Goal: Information Seeking & Learning: Learn about a topic

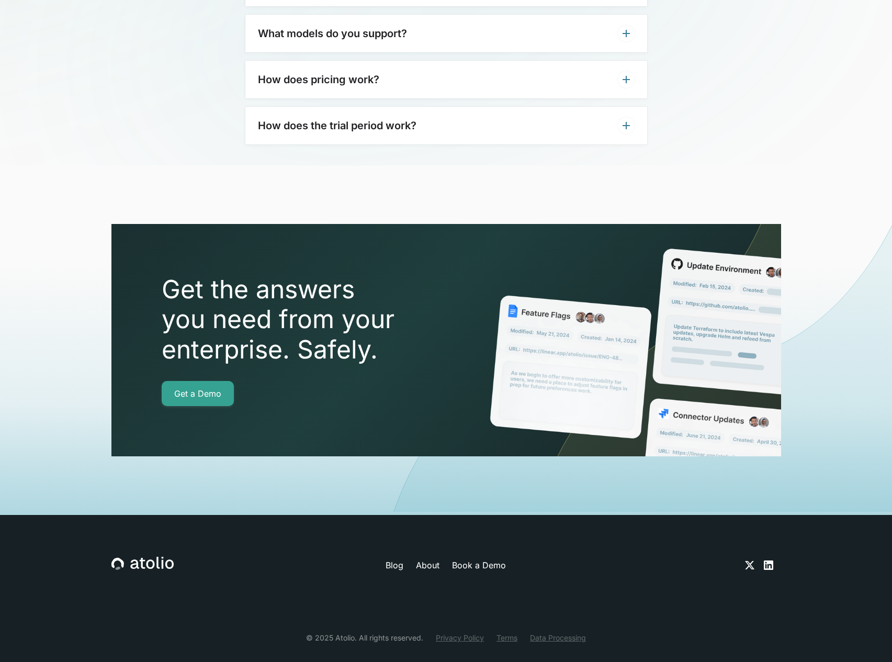
scroll to position [3499, 0]
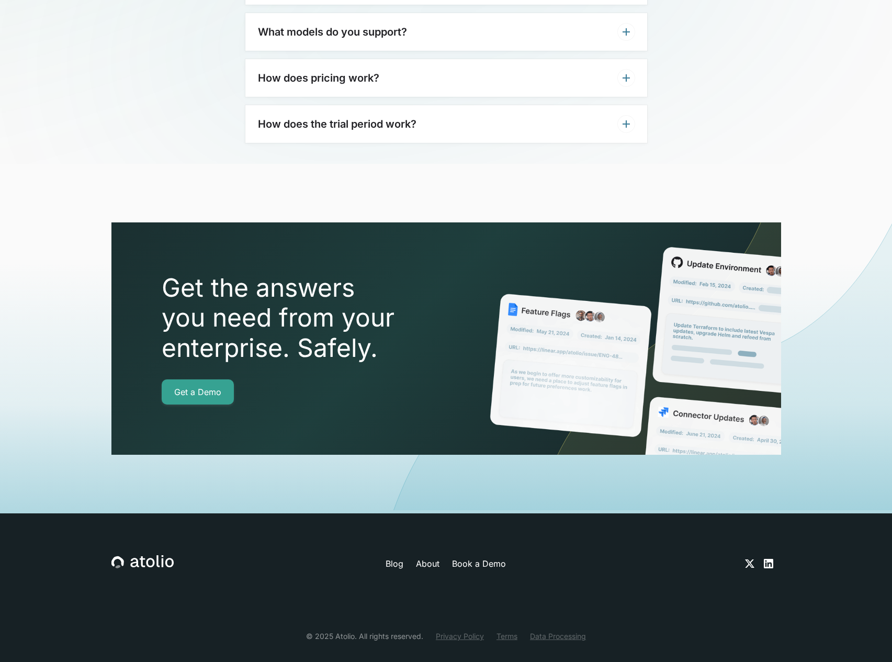
click at [768, 559] on icon at bounding box center [768, 563] width 9 height 9
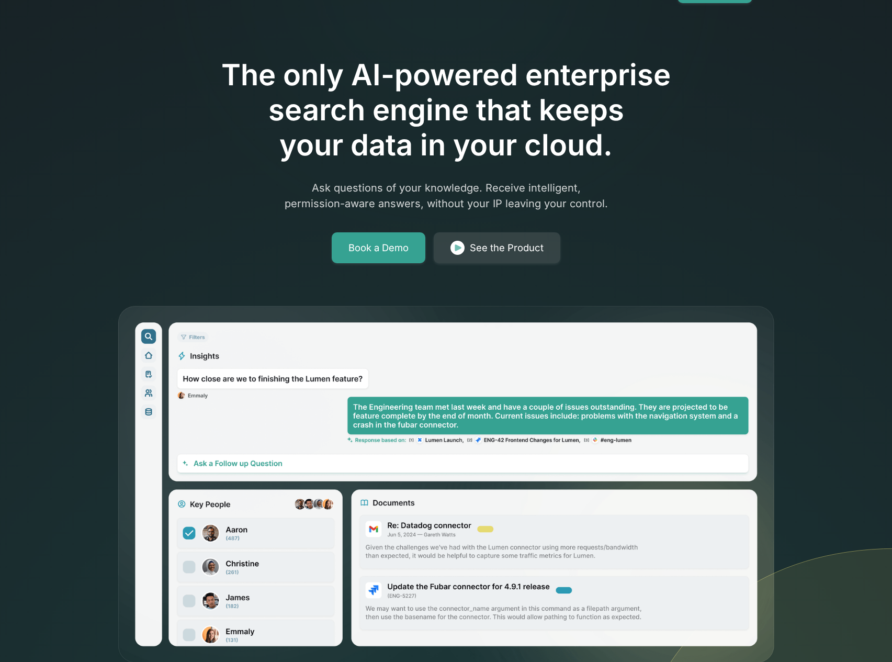
scroll to position [0, 0]
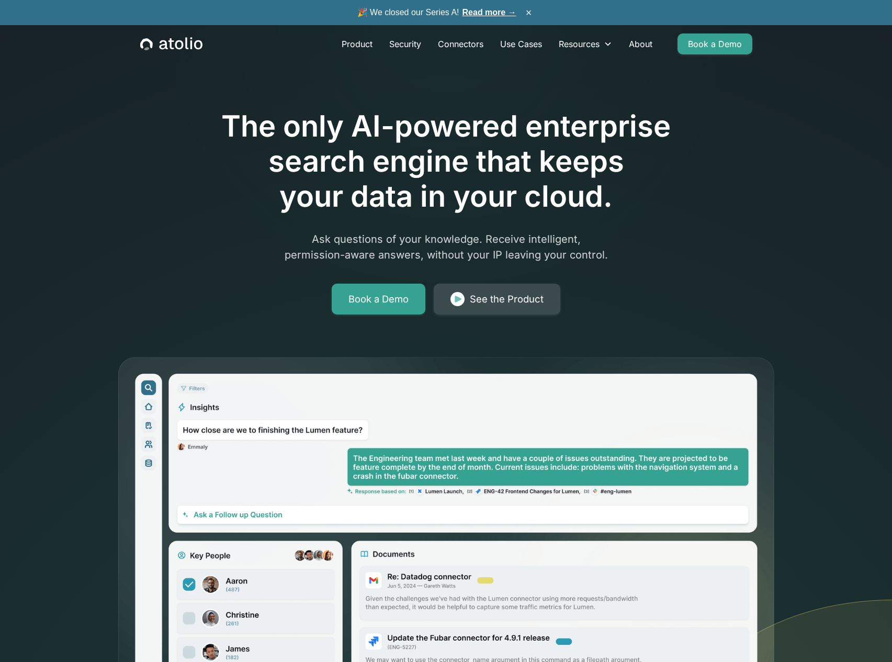
click at [477, 295] on div "See the Product" at bounding box center [507, 299] width 74 height 15
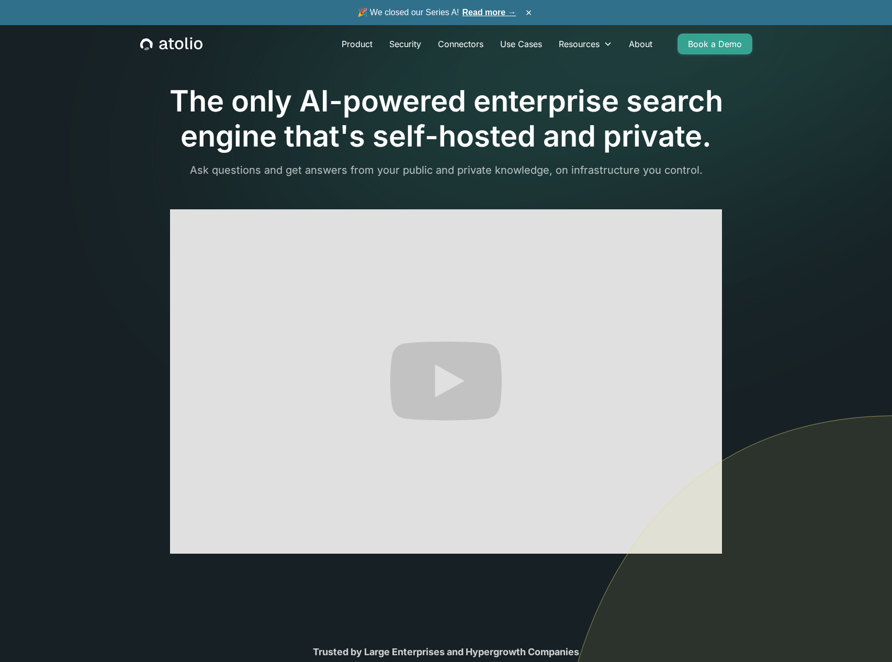
click at [705, 542] on img at bounding box center [722, 589] width 340 height 348
drag, startPoint x: 781, startPoint y: 568, endPoint x: 719, endPoint y: 513, distance: 82.6
click at [780, 567] on img at bounding box center [722, 589] width 340 height 348
click at [632, 435] on img at bounding box center [722, 589] width 340 height 348
click at [706, 546] on img at bounding box center [722, 589] width 340 height 348
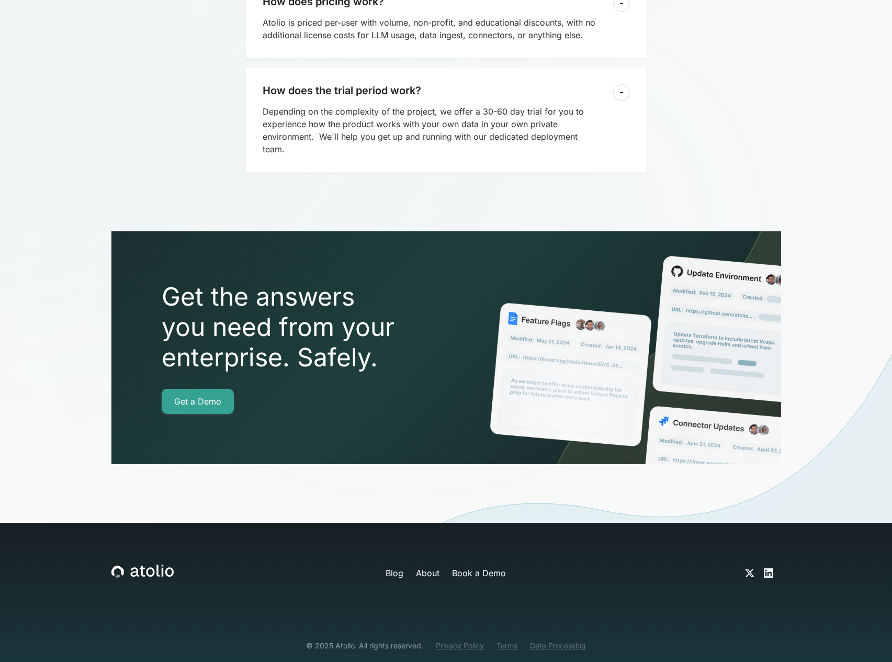
scroll to position [2986, 0]
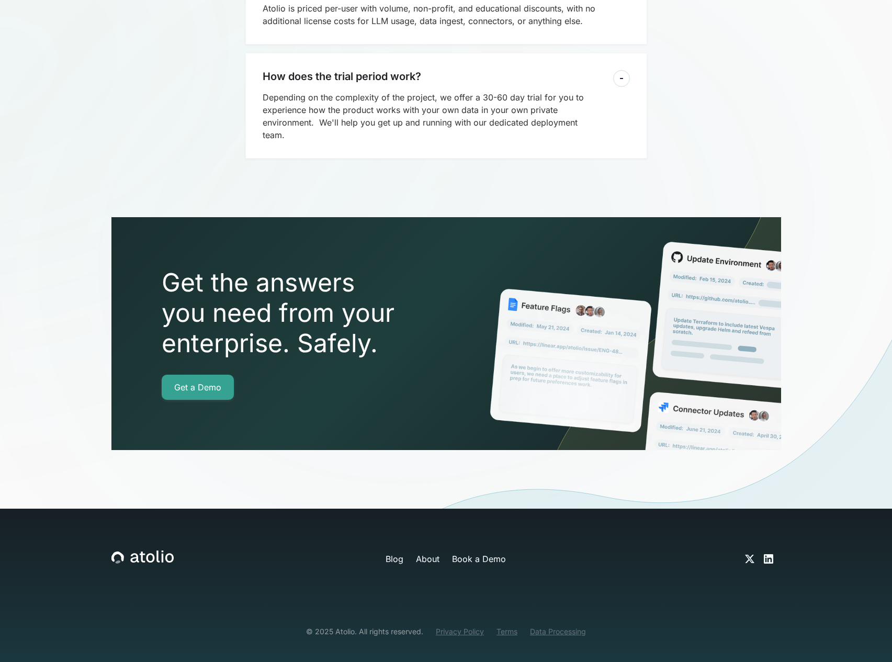
click at [751, 541] on div at bounding box center [446, 418] width 892 height 520
click at [750, 541] on div at bounding box center [446, 418] width 892 height 520
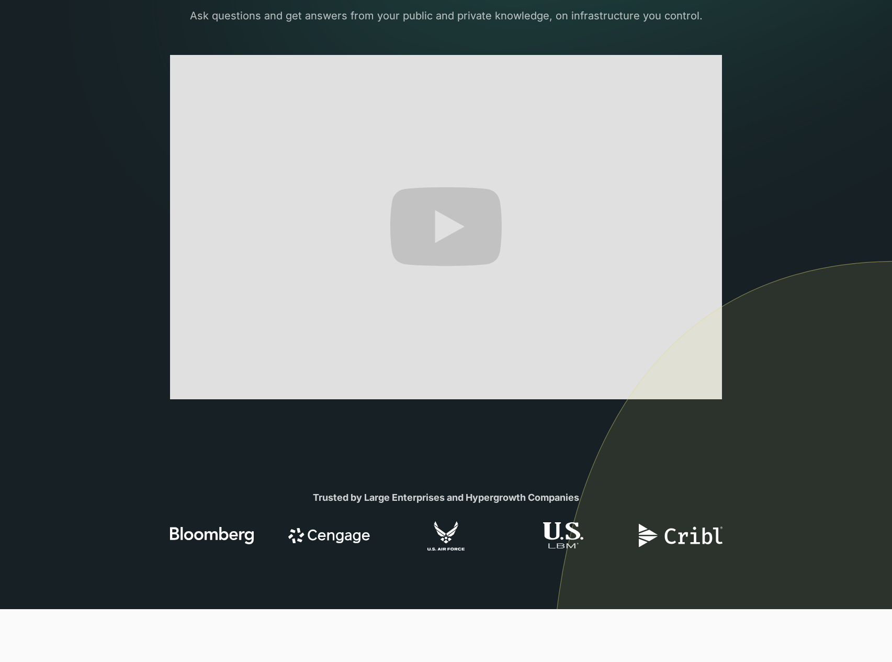
scroll to position [0, 0]
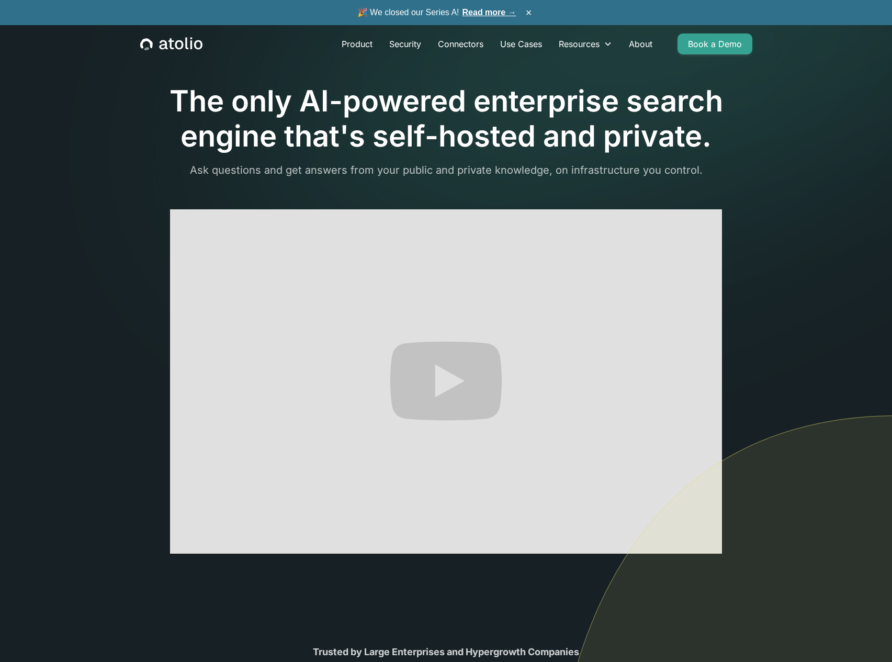
click at [57, 285] on section "The only AI-powered enterprise search engine that's self-hosted and private. As…" at bounding box center [446, 381] width 892 height 763
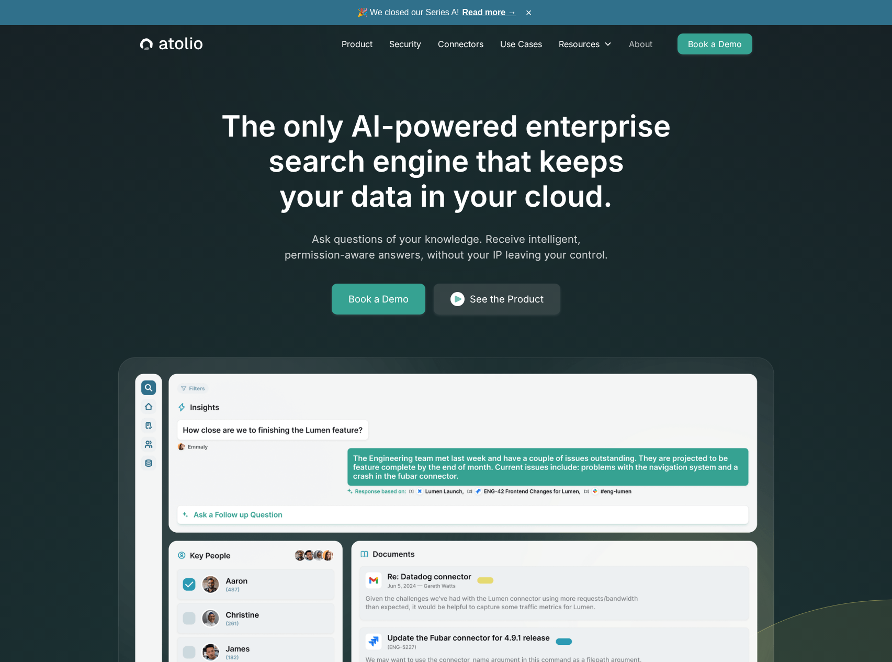
click at [641, 46] on link "About" at bounding box center [640, 43] width 40 height 21
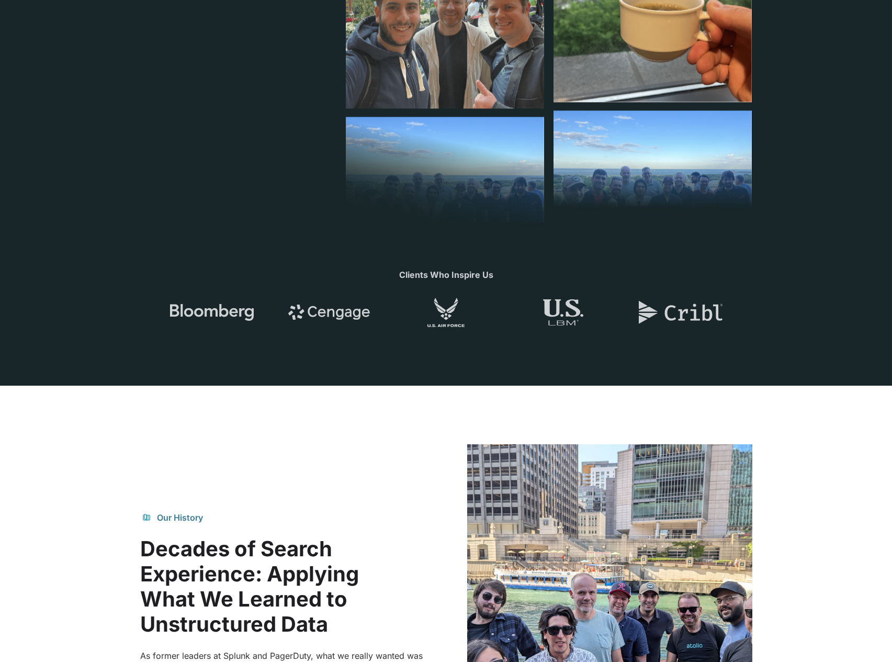
scroll to position [502, 0]
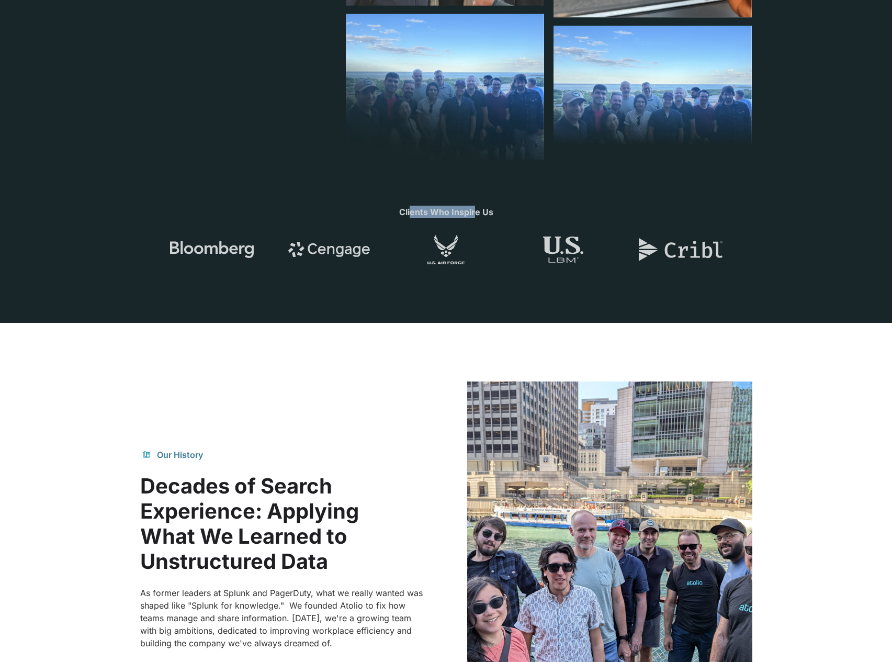
drag, startPoint x: 426, startPoint y: 214, endPoint x: 505, endPoint y: 217, distance: 79.0
click at [481, 214] on strong "Clients Who Inspire Us" at bounding box center [446, 212] width 94 height 10
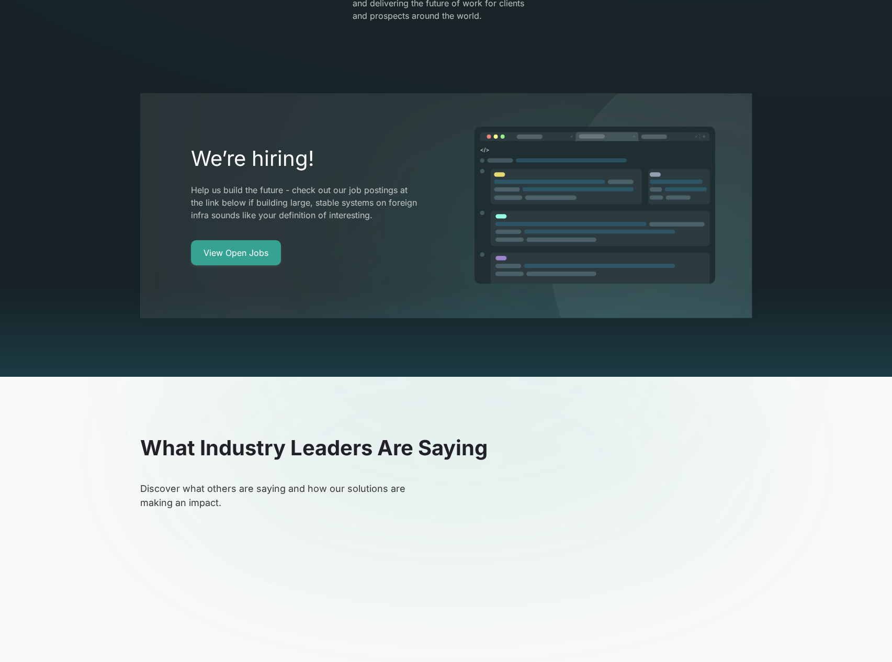
scroll to position [2197, 0]
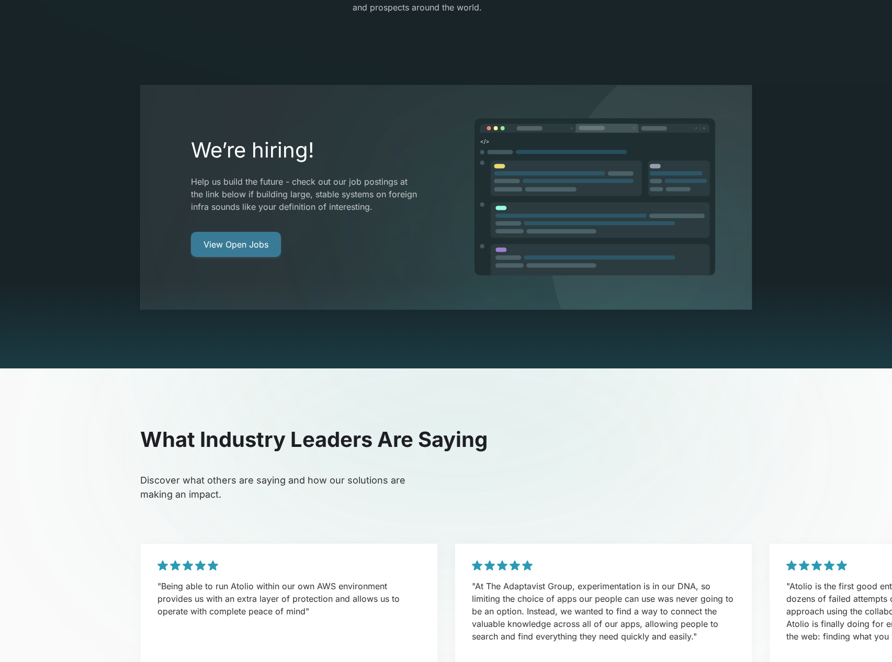
click at [241, 232] on link "View Open Jobs" at bounding box center [236, 244] width 90 height 25
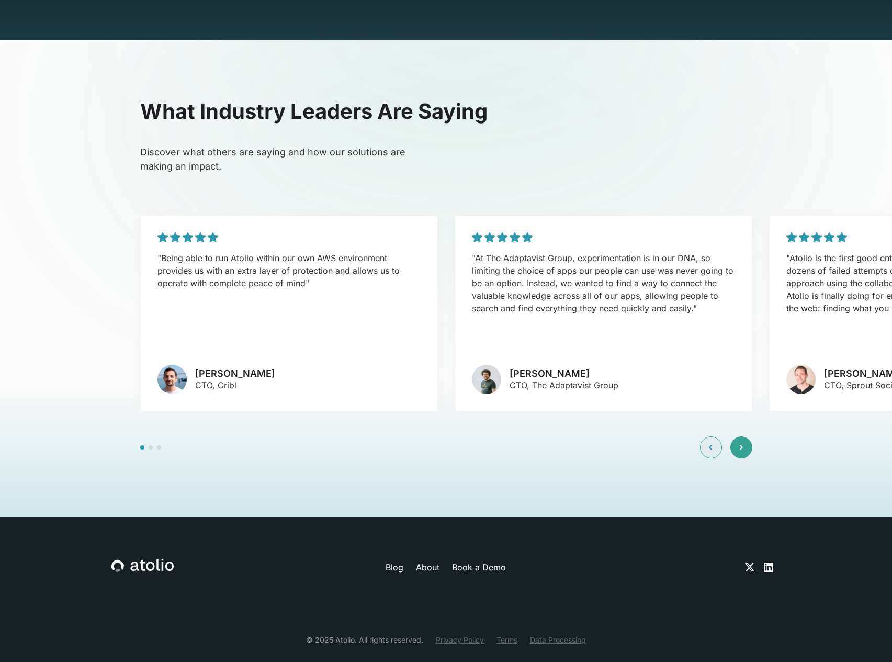
click at [743, 436] on div at bounding box center [741, 447] width 22 height 22
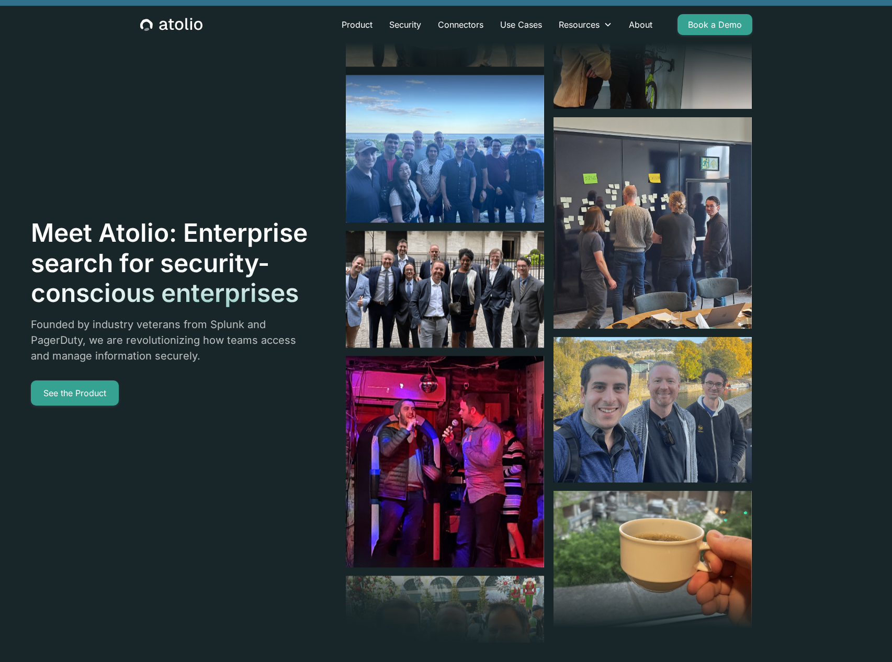
scroll to position [0, 0]
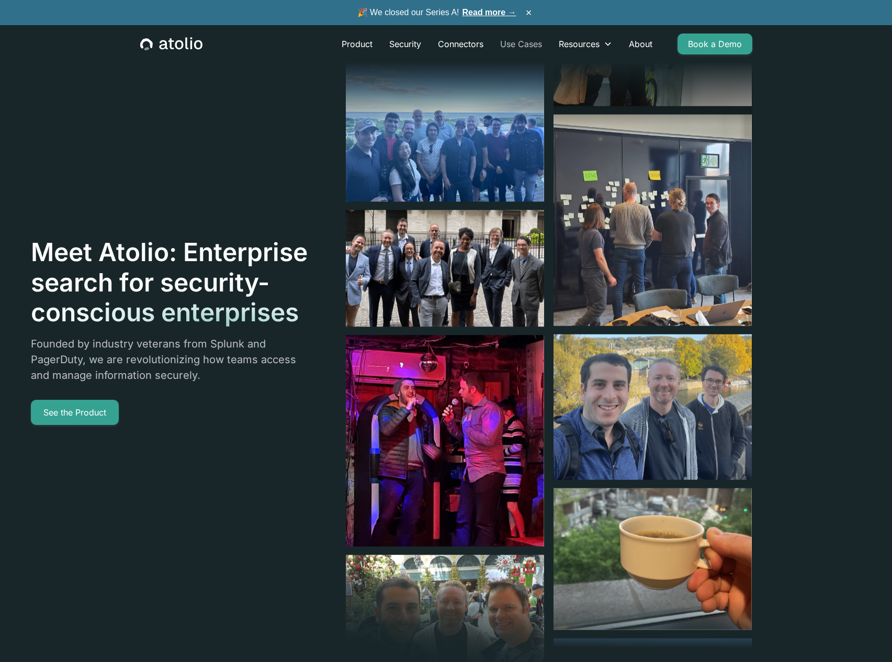
click at [530, 12] on button "×" at bounding box center [529, 13] width 13 height 12
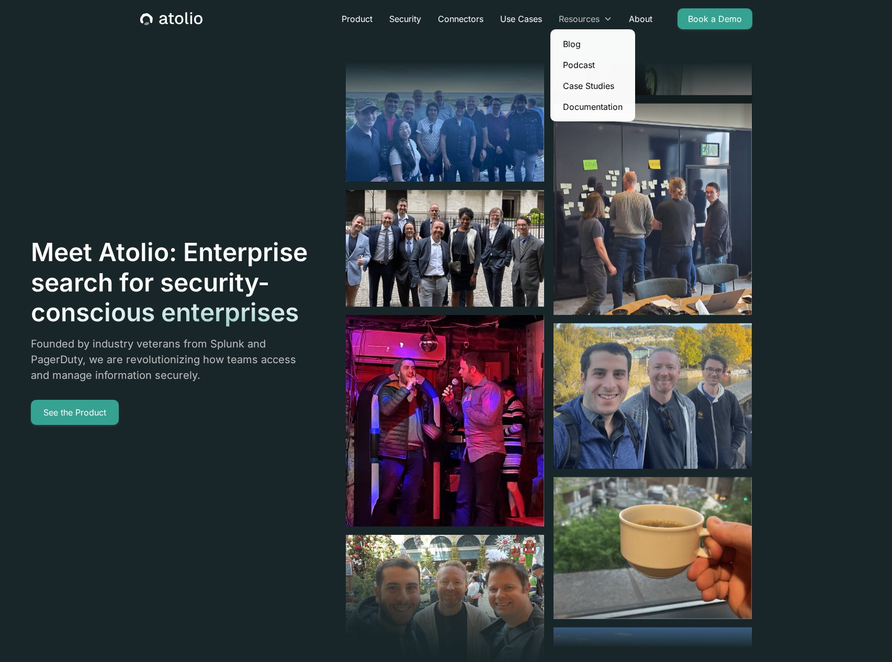
click at [608, 19] on icon at bounding box center [608, 19] width 6 height 4
